Goal: Transaction & Acquisition: Purchase product/service

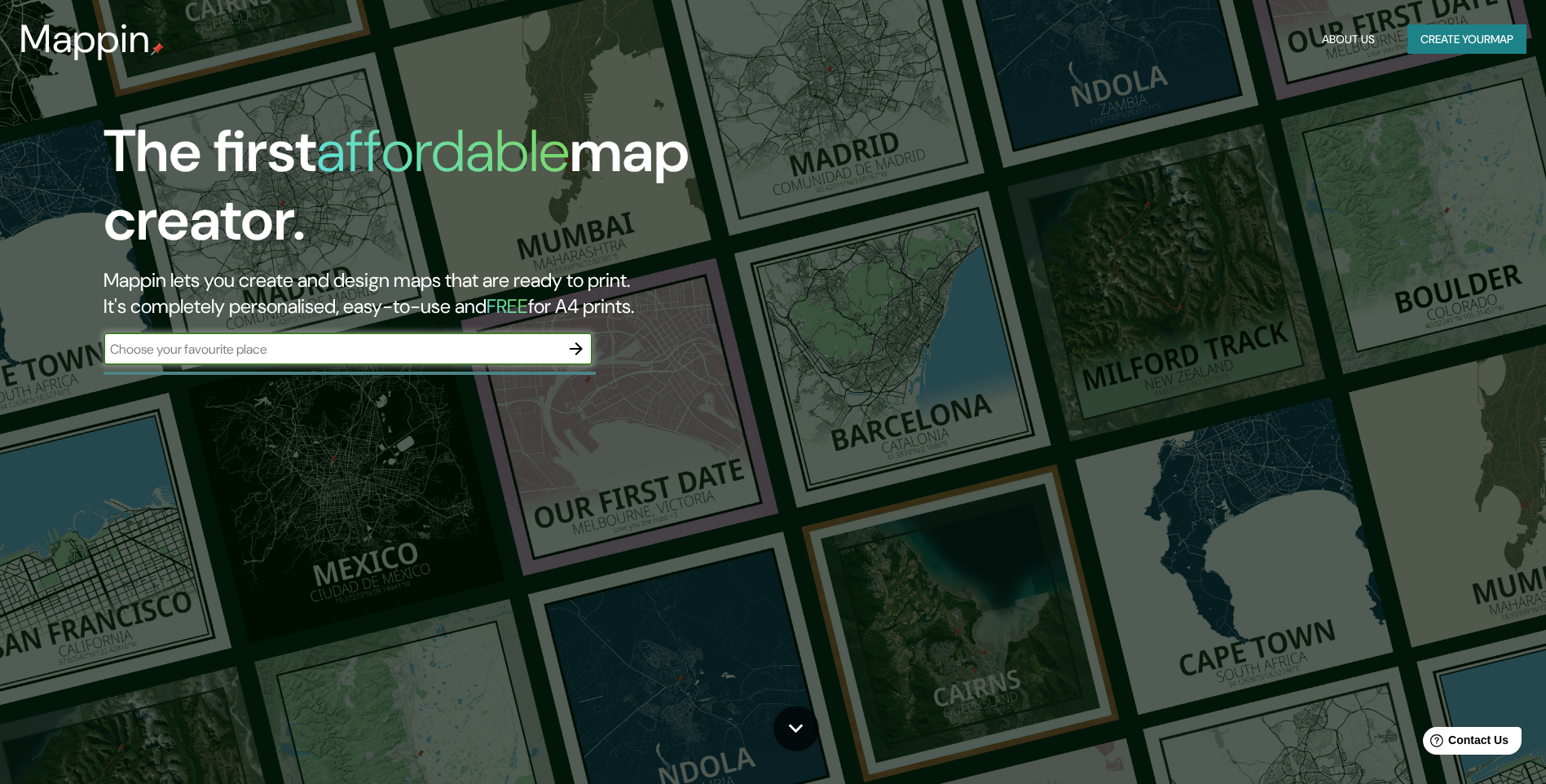
click at [505, 352] on input "text" at bounding box center [331, 349] width 457 height 19
type input "Maipu"
click at [576, 344] on icon "button" at bounding box center [576, 348] width 13 height 13
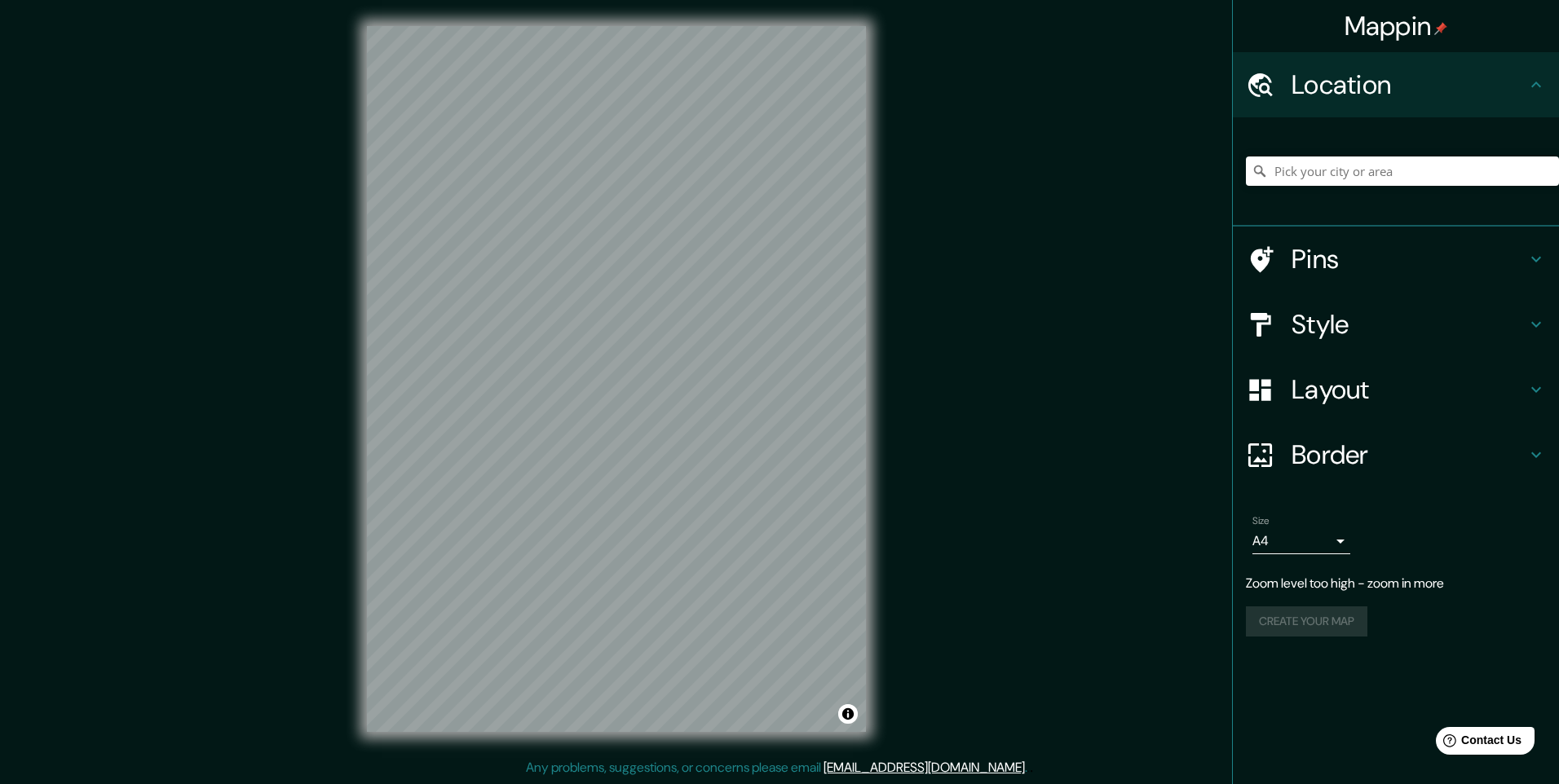
click at [360, 548] on div "© Mapbox © OpenStreetMap Improve this map" at bounding box center [616, 379] width 551 height 758
click at [1425, 322] on h4 "Style" at bounding box center [1408, 325] width 235 height 32
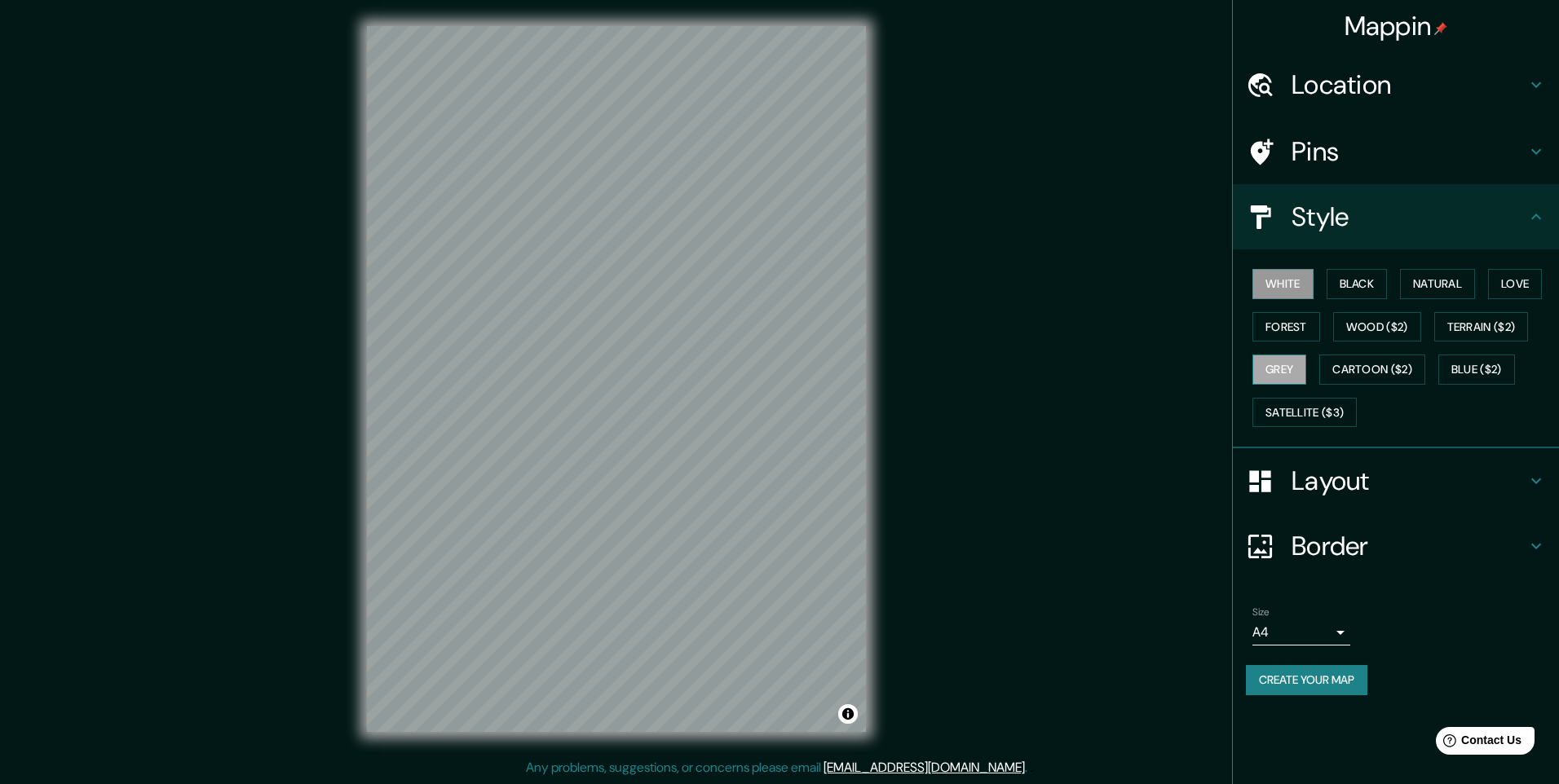
click at [1271, 376] on button "Grey" at bounding box center [1278, 370] width 53 height 31
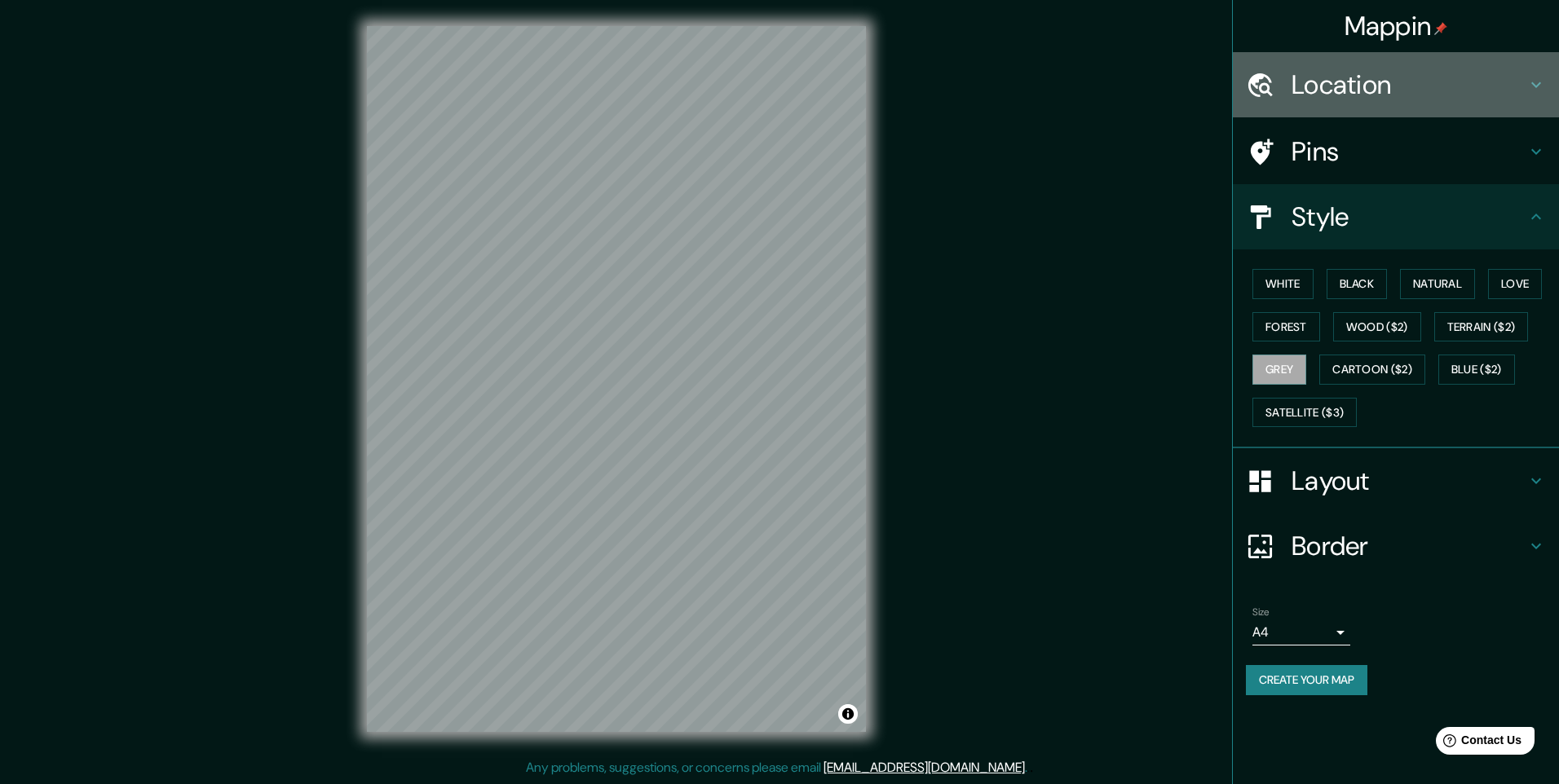
click at [1306, 66] on div "Location" at bounding box center [1395, 85] width 326 height 65
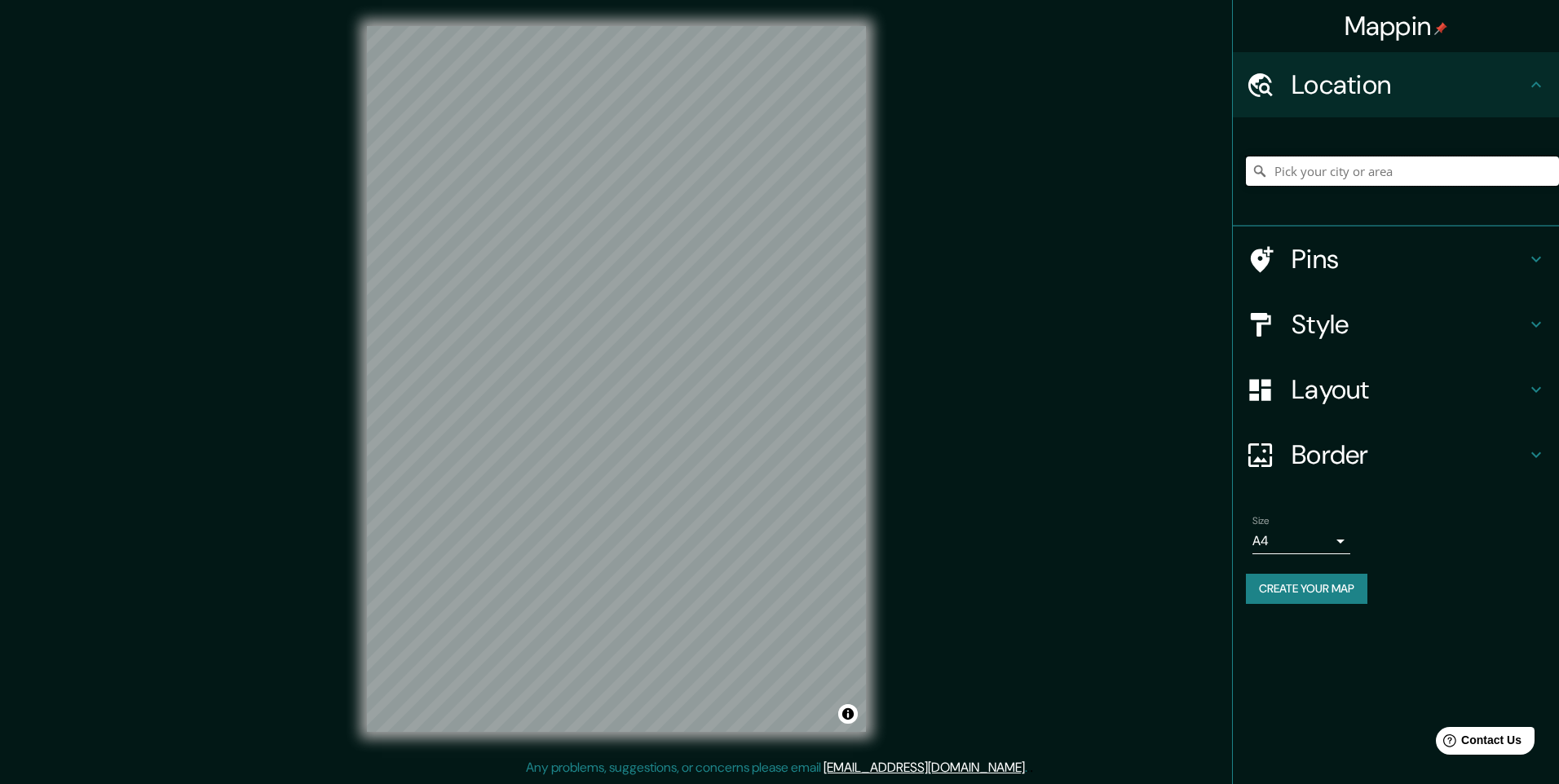
paste input "-33.519532854971246, -70.66451158157312"
type input "-33.519532854971246, -70.66451158157312"
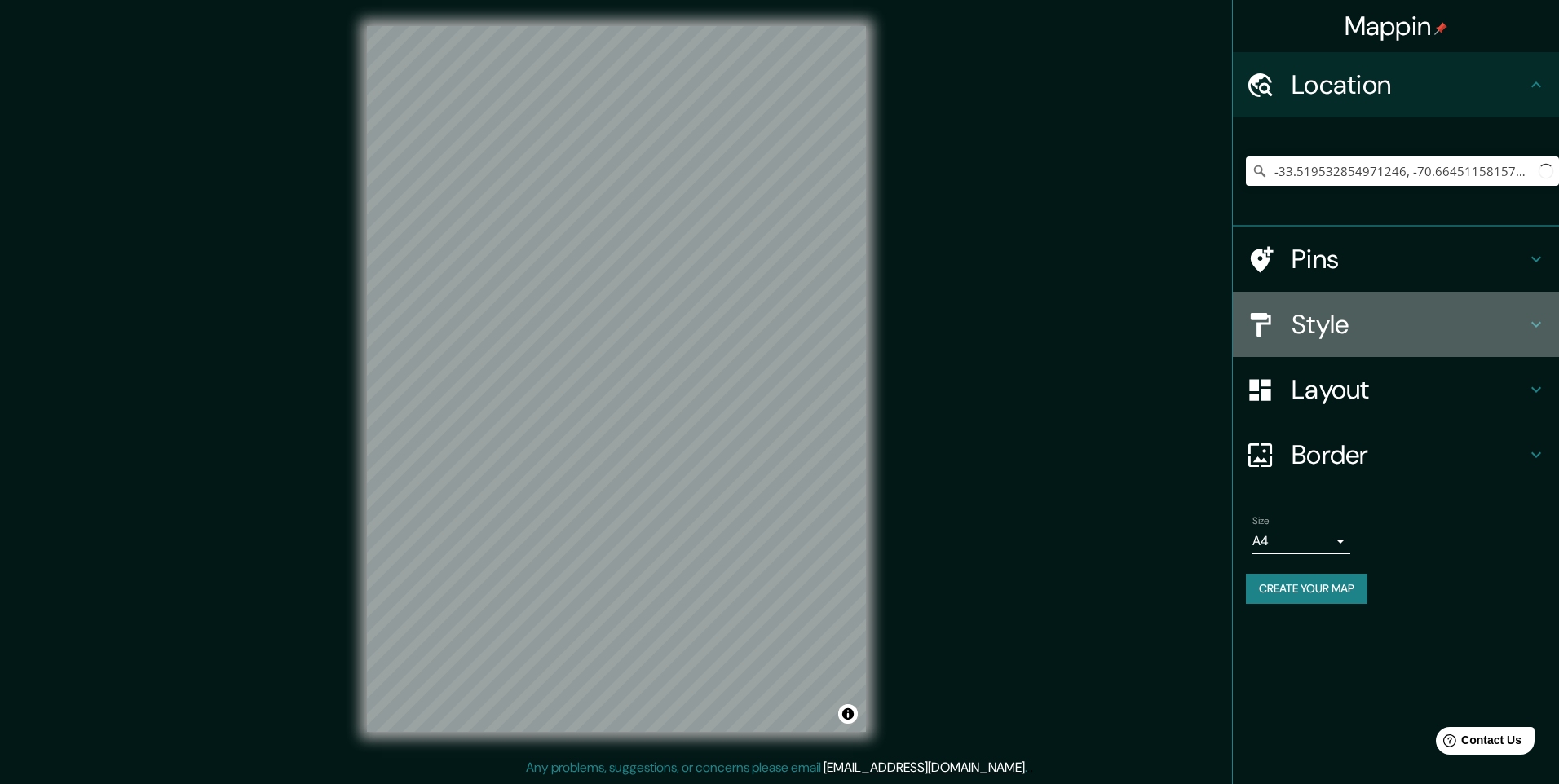
click at [1322, 309] on h4 "Style" at bounding box center [1408, 325] width 235 height 32
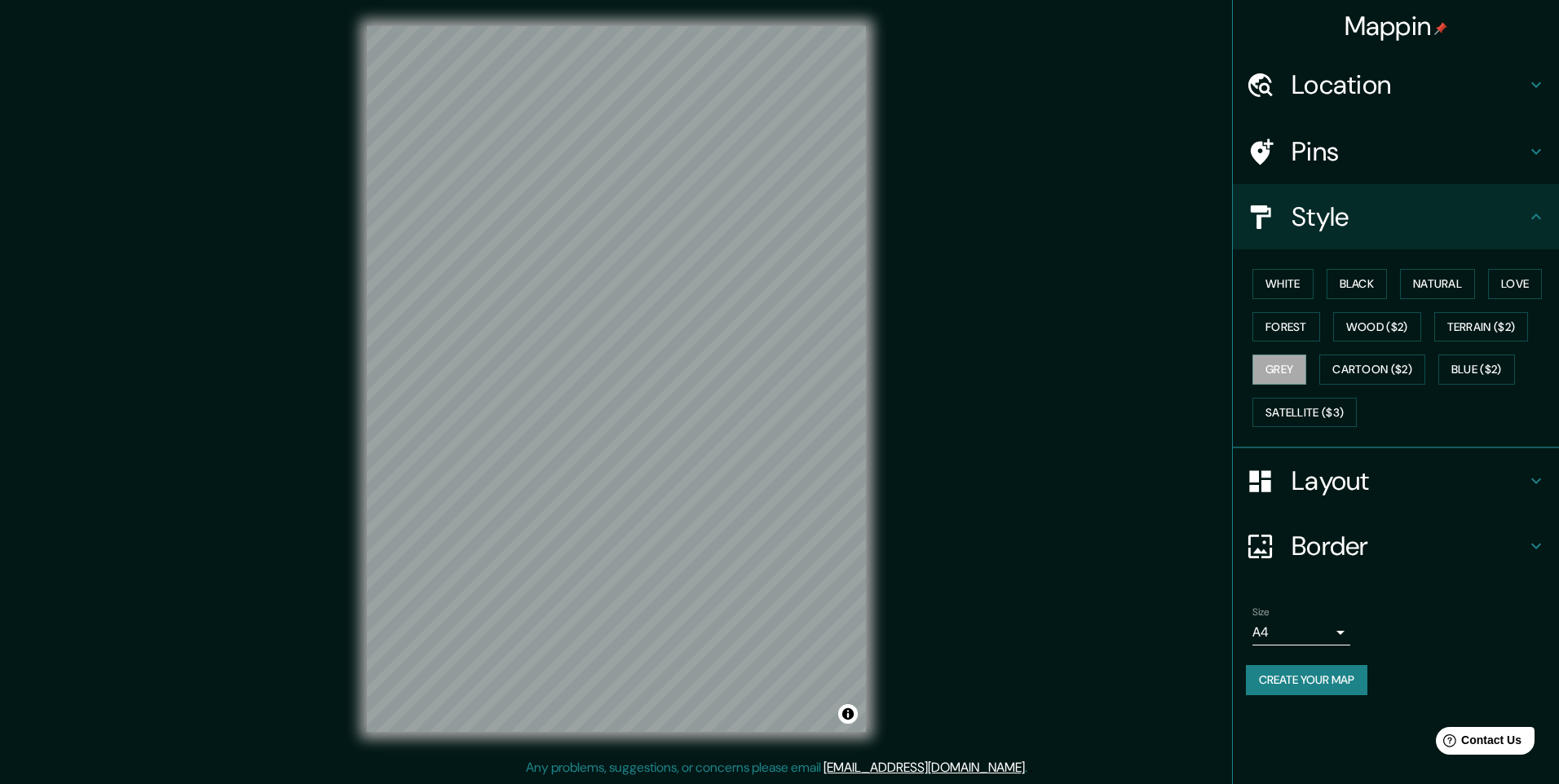
click at [1414, 56] on div "Location" at bounding box center [1395, 85] width 326 height 65
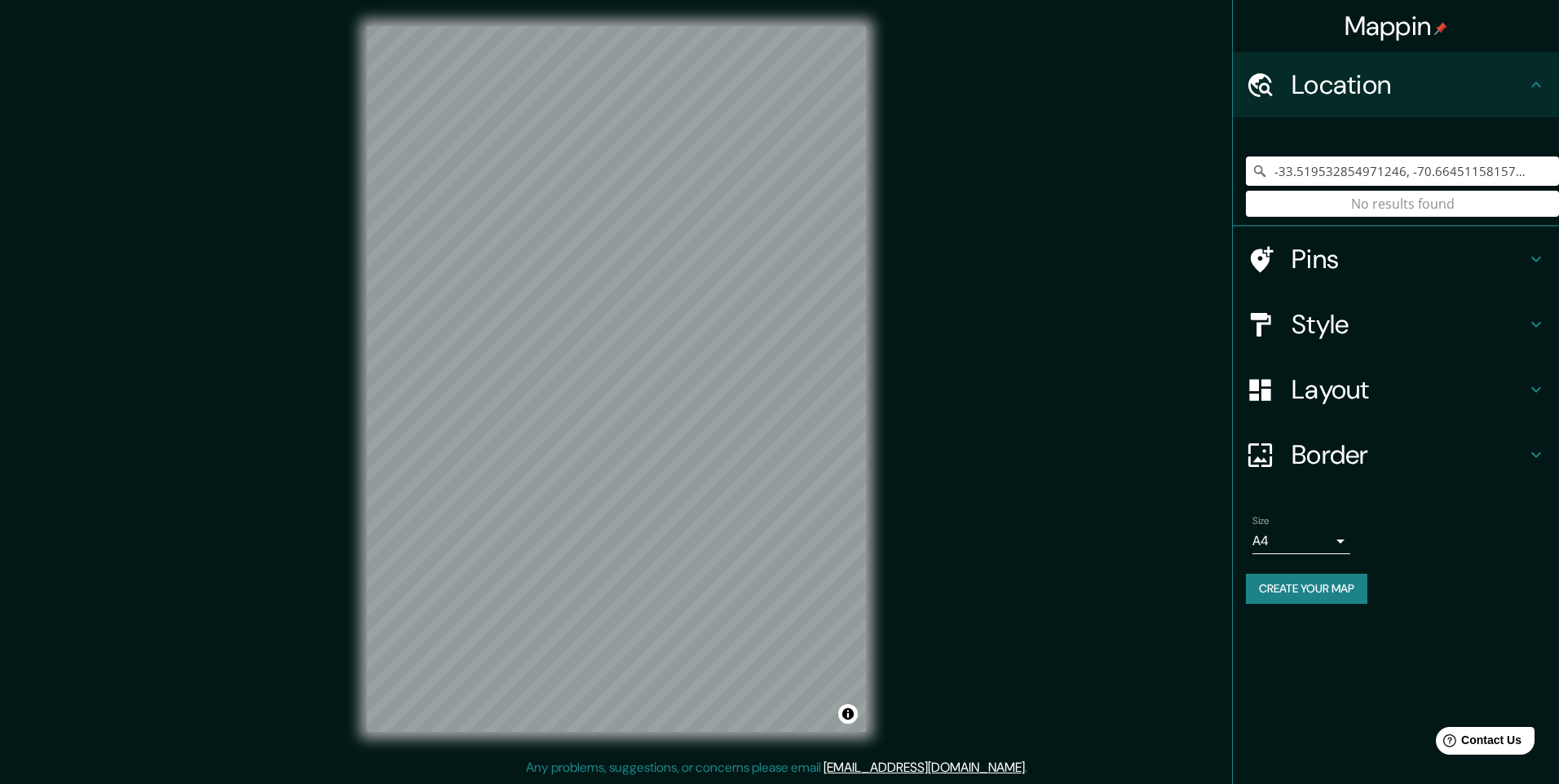
click at [702, 177] on div "Mappin Location [GEOGRAPHIC_DATA] No results found Pins Style Layout Border Cho…" at bounding box center [779, 392] width 1559 height 784
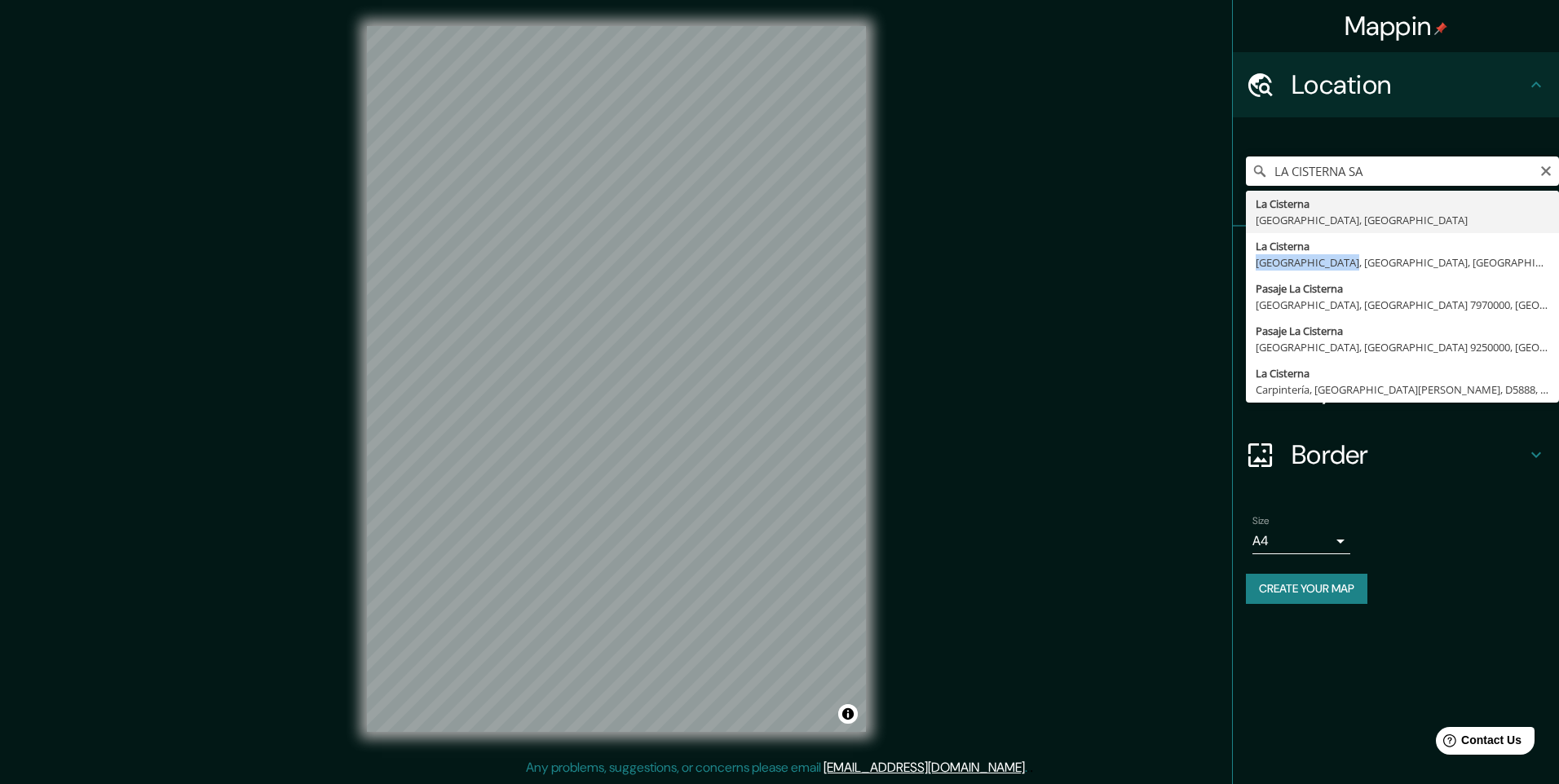
type input "La Cisterna, [GEOGRAPHIC_DATA], [GEOGRAPHIC_DATA], [GEOGRAPHIC_DATA]"
